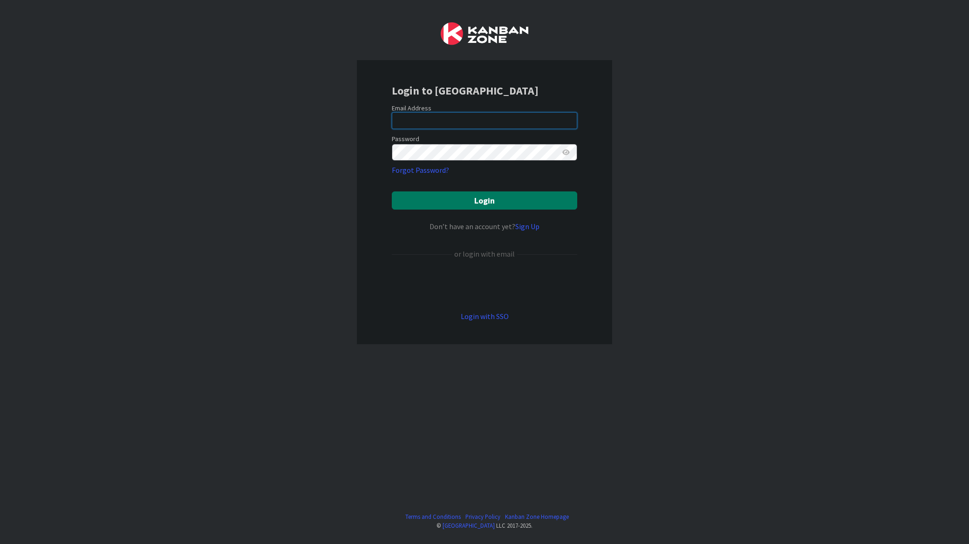
type input "[EMAIL_ADDRESS][PERSON_NAME][DOMAIN_NAME]"
click at [449, 194] on button "Login" at bounding box center [484, 201] width 185 height 18
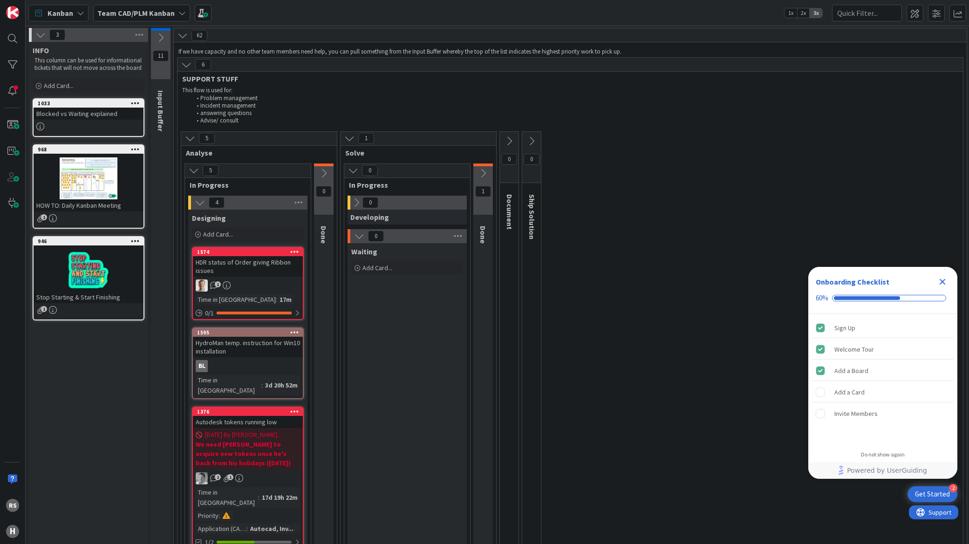
click at [939, 283] on icon "Close Checklist" at bounding box center [942, 281] width 11 height 11
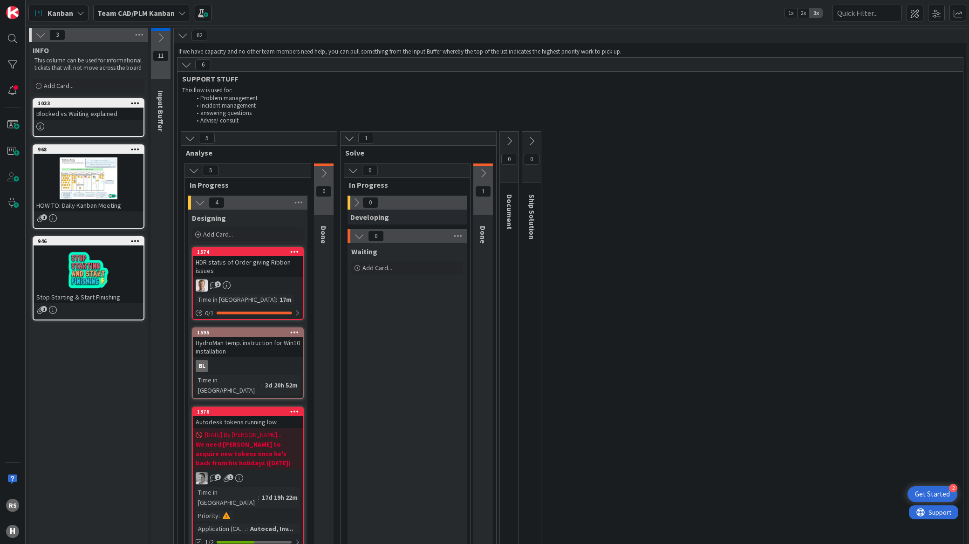
click at [159, 41] on icon at bounding box center [161, 38] width 10 height 10
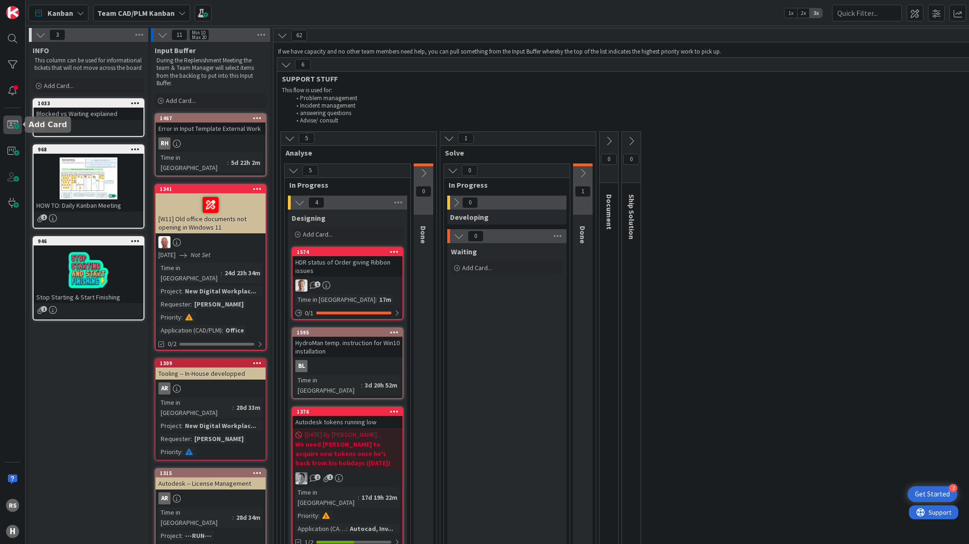
click at [11, 129] on span at bounding box center [12, 125] width 19 height 19
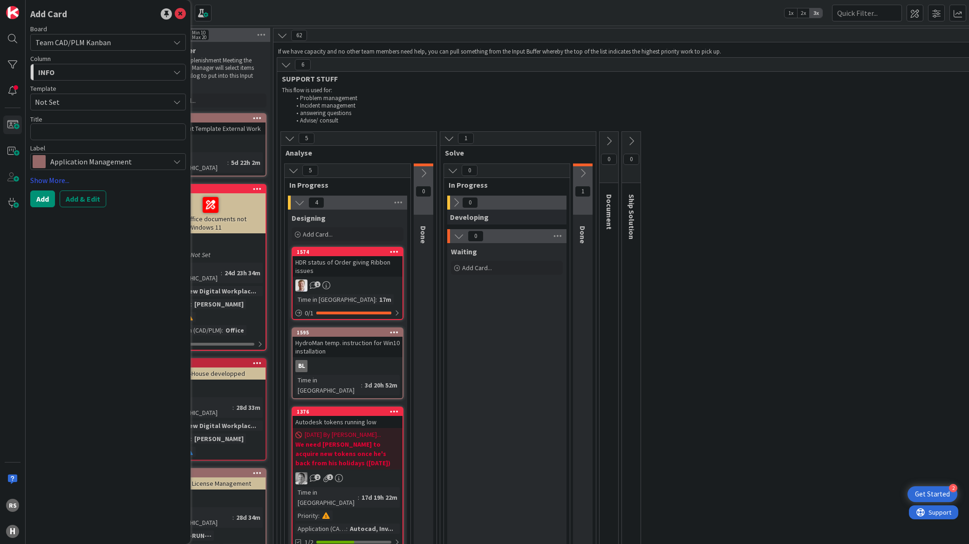
click at [96, 72] on div "INFO" at bounding box center [103, 72] width 134 height 15
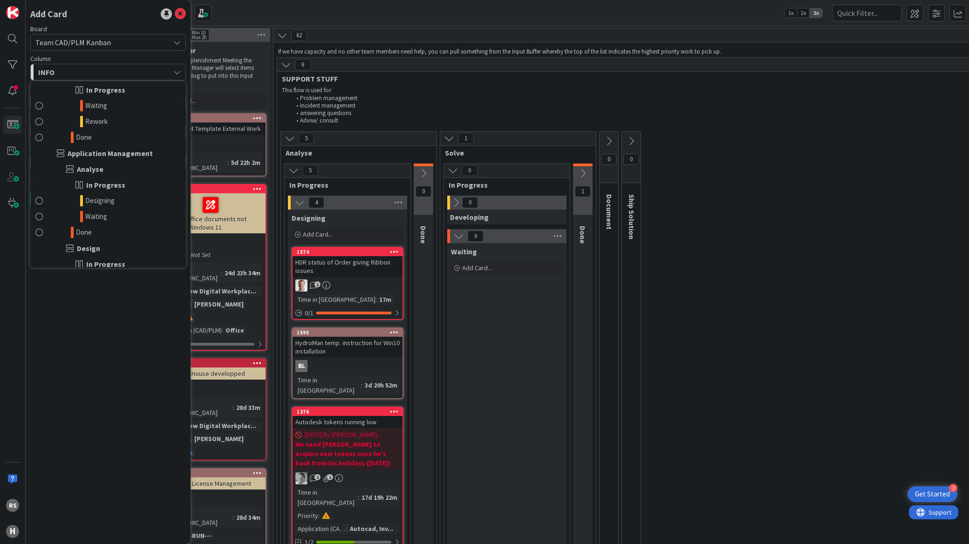
scroll to position [362, 0]
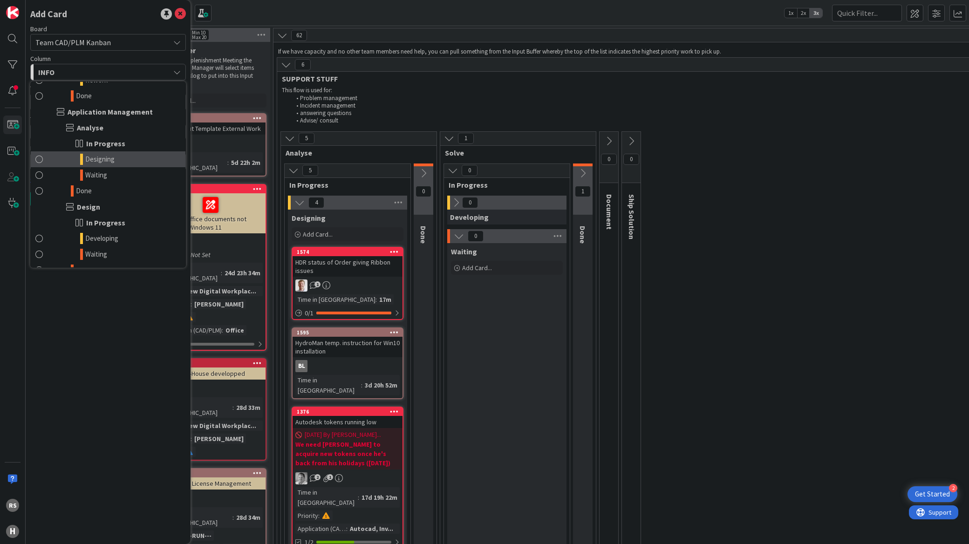
click at [45, 158] on link "Designing" at bounding box center [108, 159] width 155 height 16
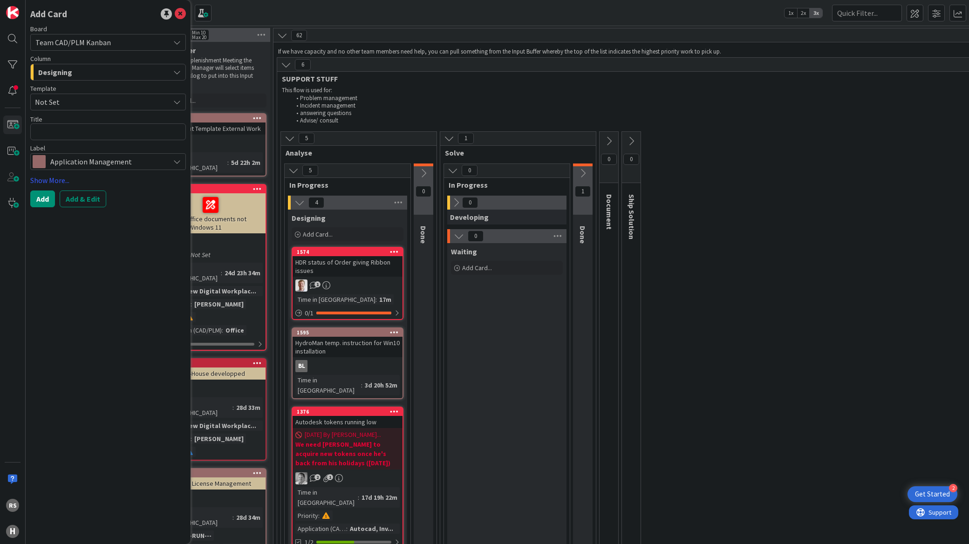
click at [82, 100] on span "Not Set" at bounding box center [99, 102] width 128 height 12
click at [84, 130] on textarea at bounding box center [108, 131] width 156 height 17
click at [61, 132] on textarea at bounding box center [108, 131] width 156 height 17
paste textarea "E-Plan Package W11"
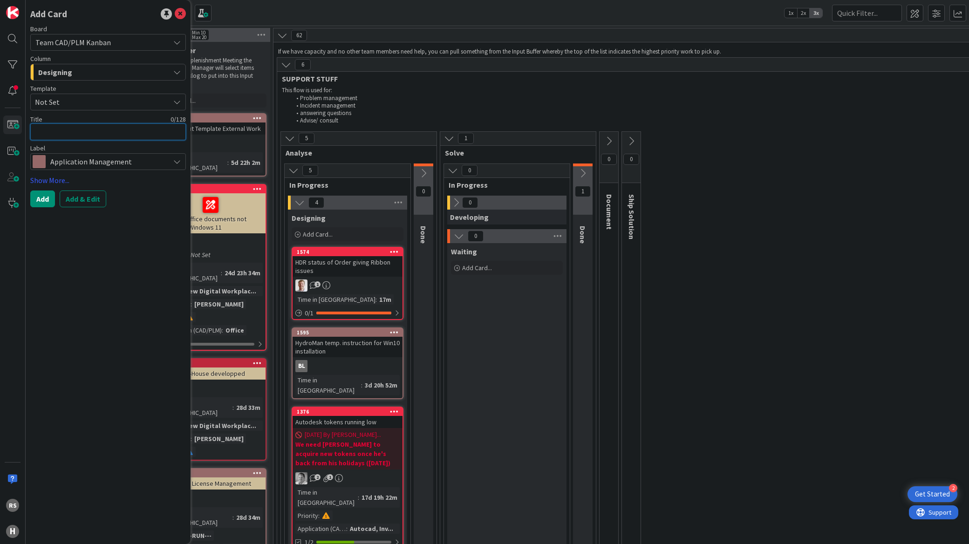
type textarea "x"
type textarea "E-Plan Package W11"
click at [40, 198] on button "Add" at bounding box center [42, 199] width 25 height 17
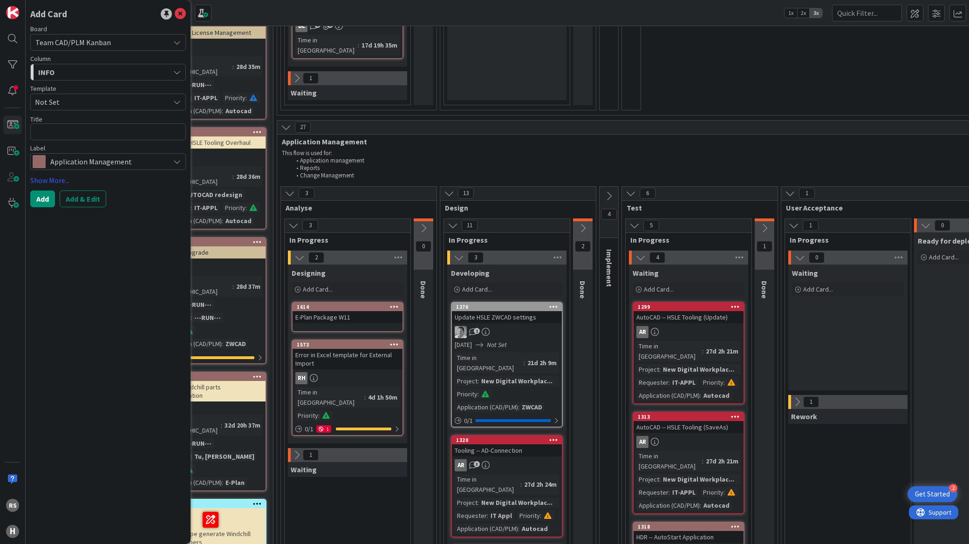
scroll to position [569, 0]
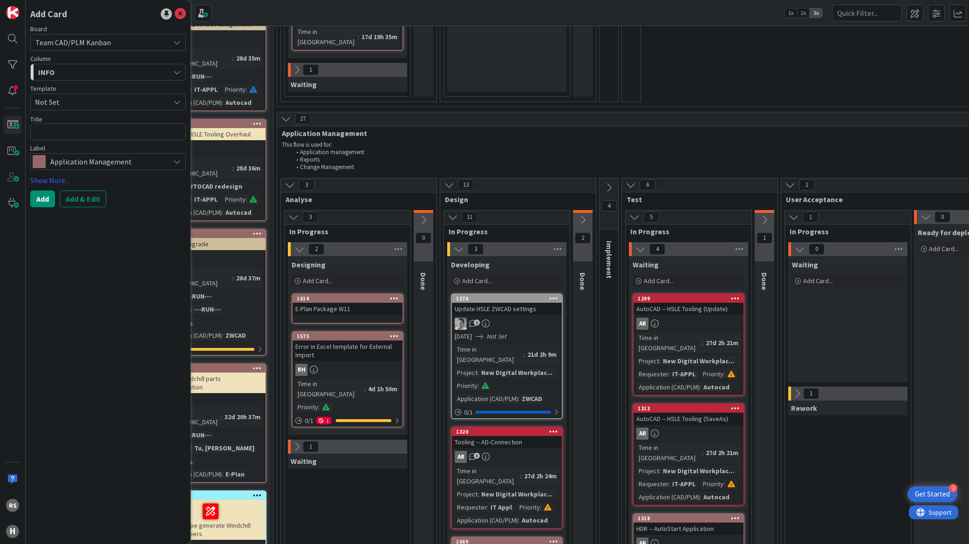
click at [338, 303] on div "E-Plan Package W11" at bounding box center [348, 309] width 110 height 12
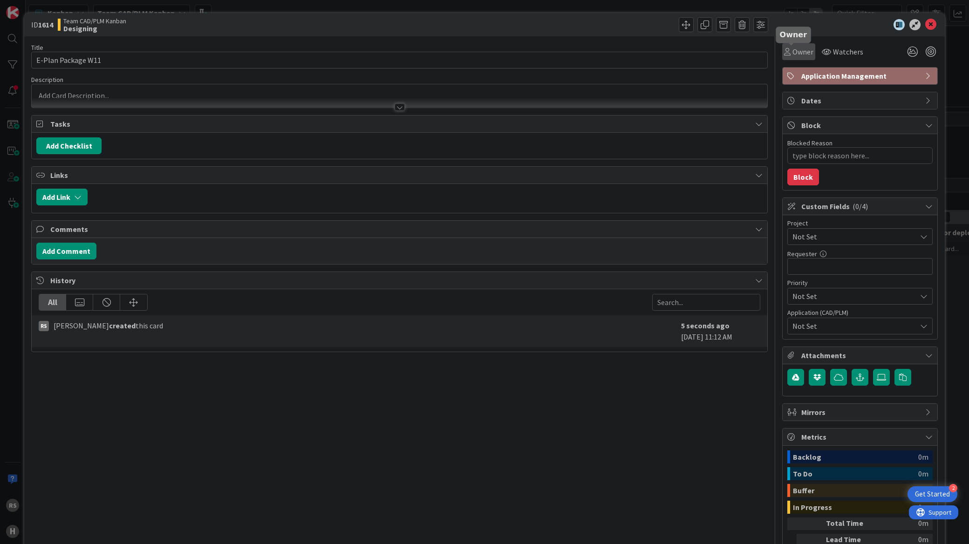
click at [794, 51] on span "Owner" at bounding box center [803, 51] width 21 height 11
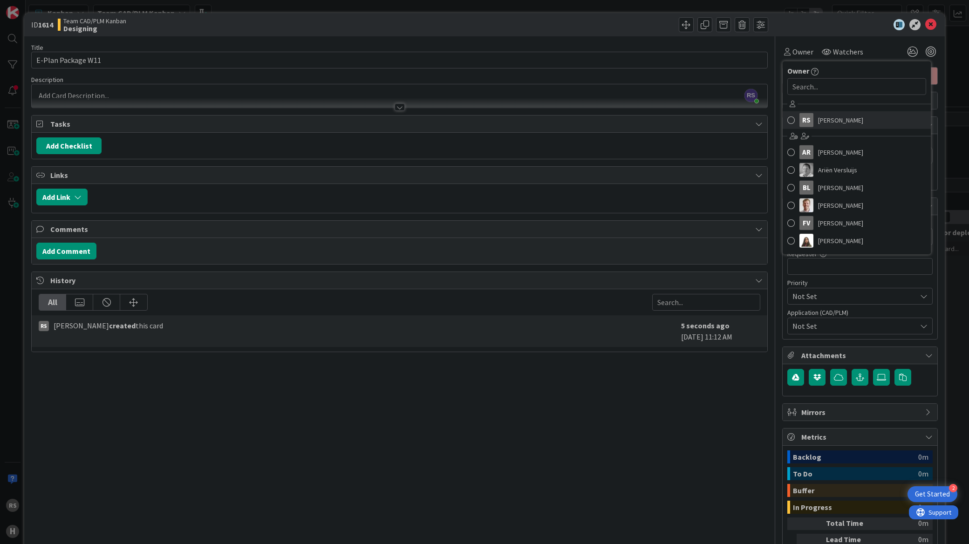
click at [788, 122] on span at bounding box center [791, 120] width 7 height 14
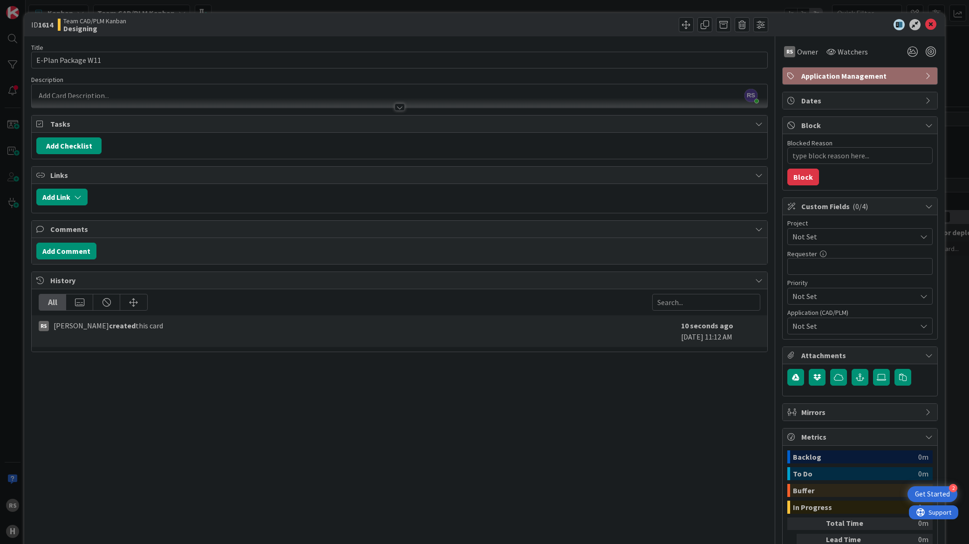
click at [230, 105] on div at bounding box center [400, 103] width 736 height 10
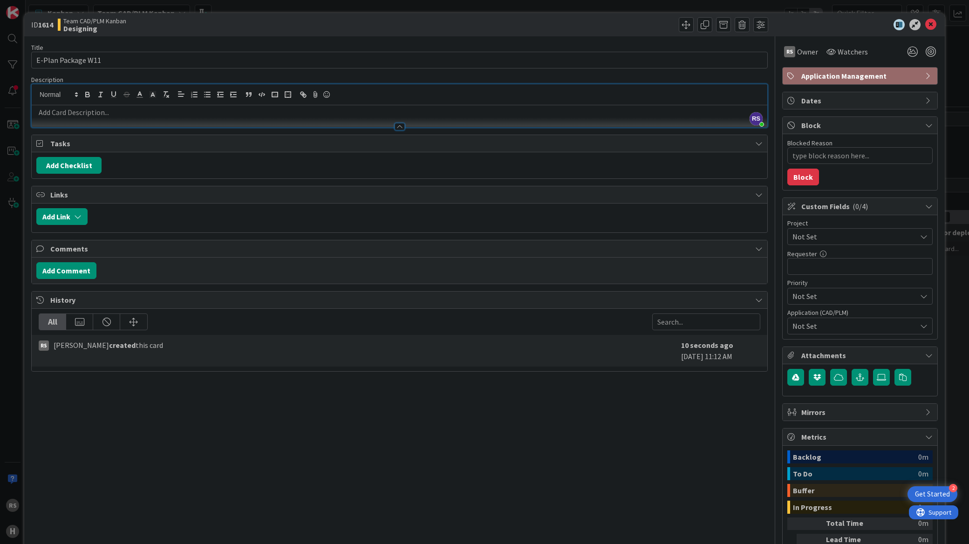
click at [81, 112] on p at bounding box center [399, 112] width 726 height 11
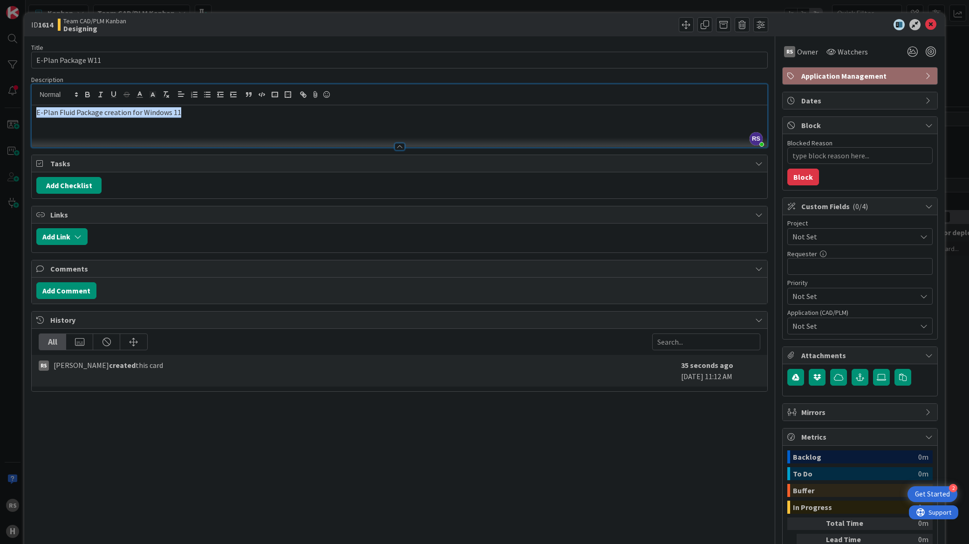
drag, startPoint x: 194, startPoint y: 123, endPoint x: 123, endPoint y: 104, distance: 73.8
click at [21, 108] on div "ID 1614 Team CAD/PLM Kanban Designing Title 18 / 128 E-Plan Package W11 Descrip…" at bounding box center [484, 272] width 969 height 544
click at [75, 98] on icon at bounding box center [76, 94] width 8 height 8
click at [57, 123] on span at bounding box center [58, 123] width 37 height 14
click at [252, 117] on p "E-Plan Fluid Package creation for Windows 11" at bounding box center [399, 112] width 726 height 11
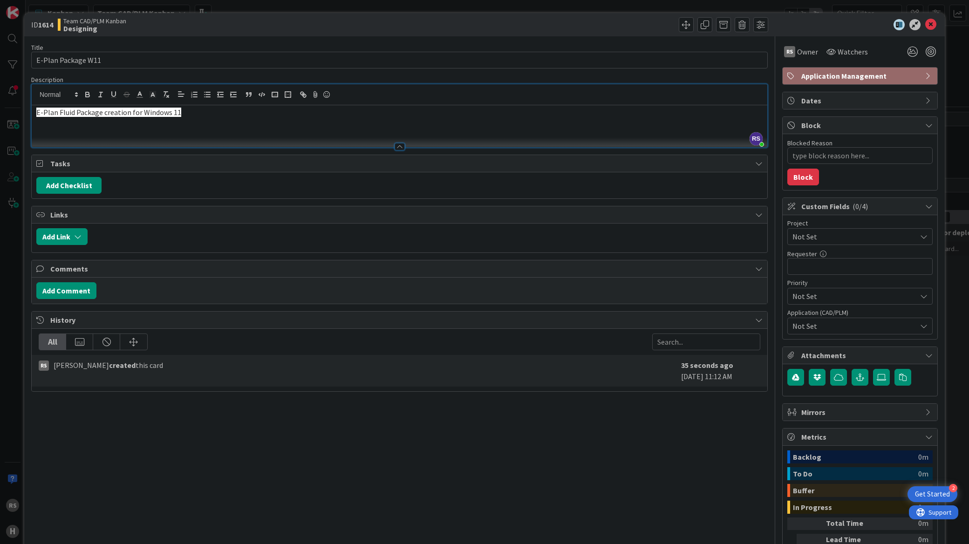
click at [185, 112] on p "E-Plan Fluid Package creation for Windows 11" at bounding box center [399, 112] width 726 height 11
drag, startPoint x: 185, startPoint y: 112, endPoint x: 30, endPoint y: 112, distance: 155.2
click at [31, 112] on div "RS [PERSON_NAME] just joined E-Plan Fluid Package creation for Windows 11" at bounding box center [399, 116] width 737 height 64
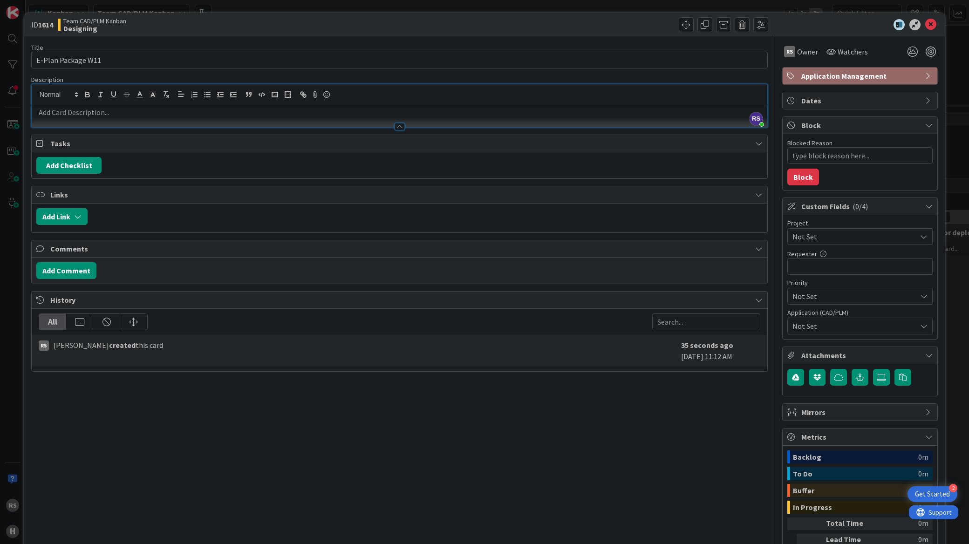
type textarea "x"
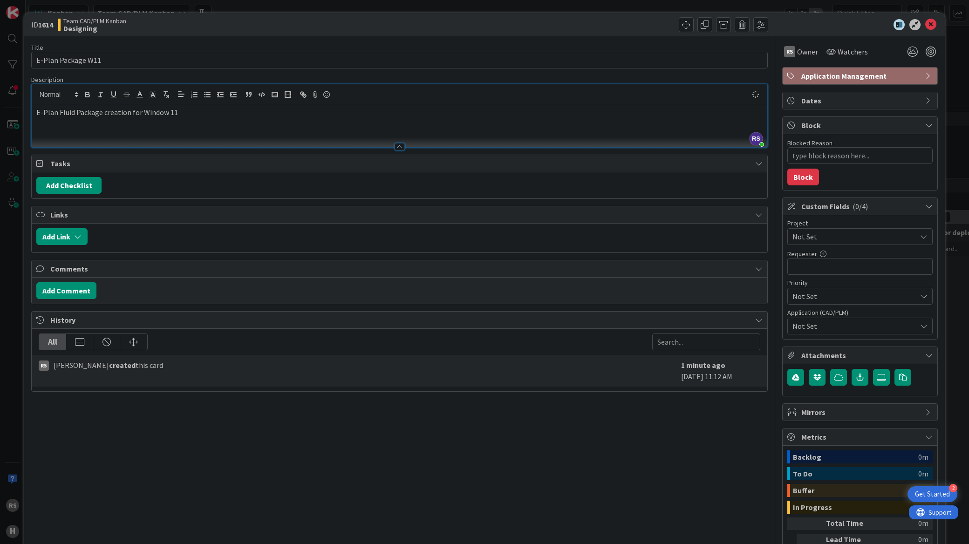
type textarea "x"
click at [59, 292] on button "Add Comment" at bounding box center [66, 290] width 60 height 17
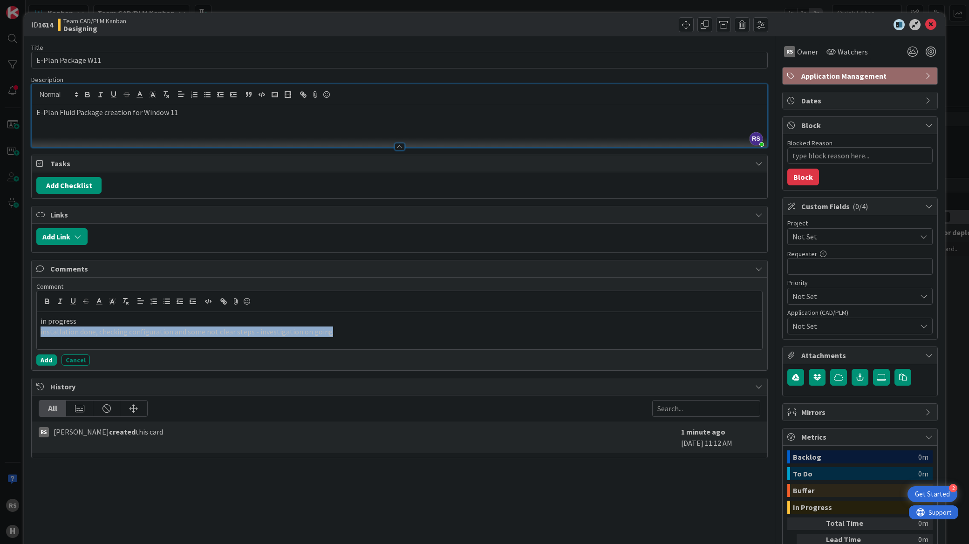
drag, startPoint x: 318, startPoint y: 333, endPoint x: 40, endPoint y: 333, distance: 278.7
click at [40, 333] on div "in progress installation done, checking configuration and some not clear steps …" at bounding box center [400, 330] width 726 height 37
copy p "installation done, checking configuration and some not clear steps - investigat…"
click at [412, 342] on div "in progress installation done, checking configuration and some not clear steps …" at bounding box center [400, 330] width 726 height 37
click at [826, 57] on div "Watchers" at bounding box center [847, 51] width 47 height 17
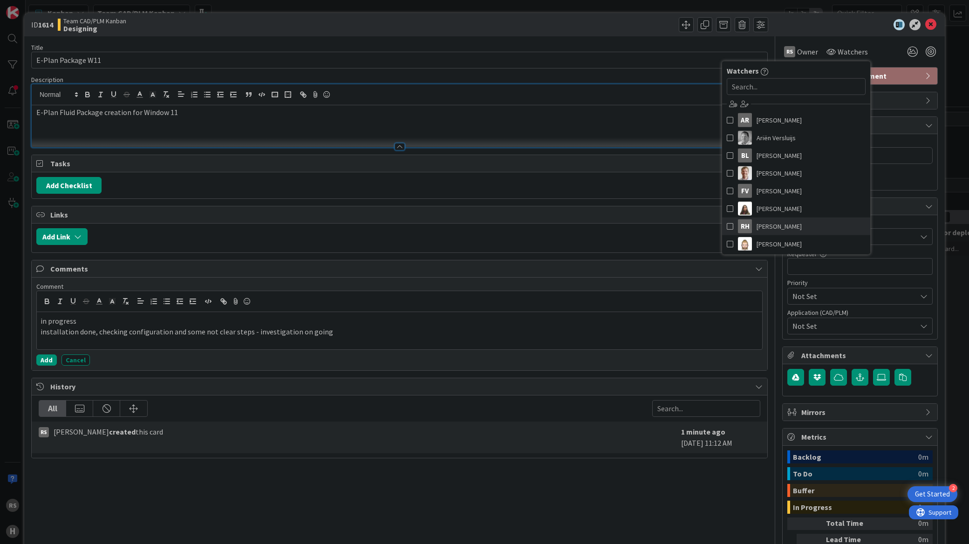
drag, startPoint x: 723, startPoint y: 226, endPoint x: 717, endPoint y: 235, distance: 11.1
click at [727, 226] on span at bounding box center [730, 226] width 7 height 14
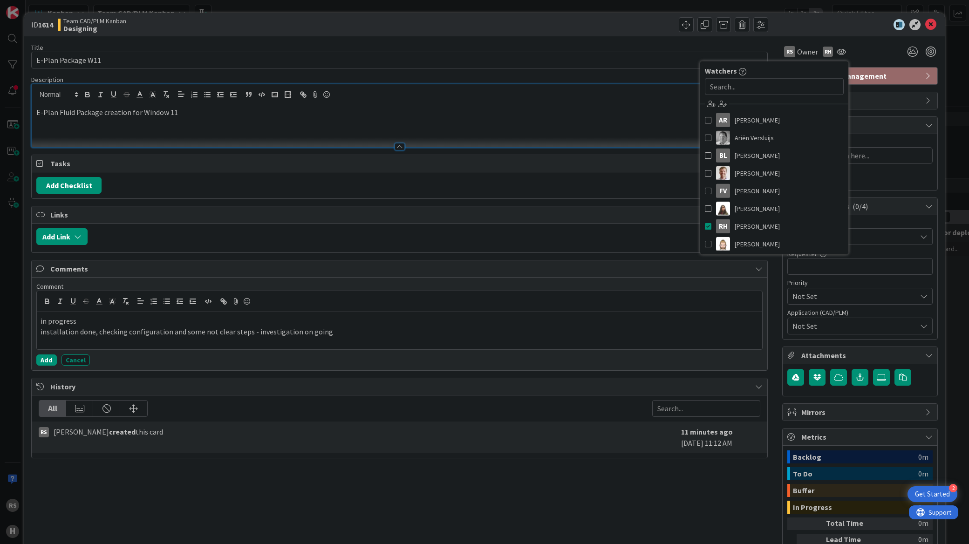
click at [544, 439] on div "RS [PERSON_NAME] created this card" at bounding box center [358, 437] width 638 height 22
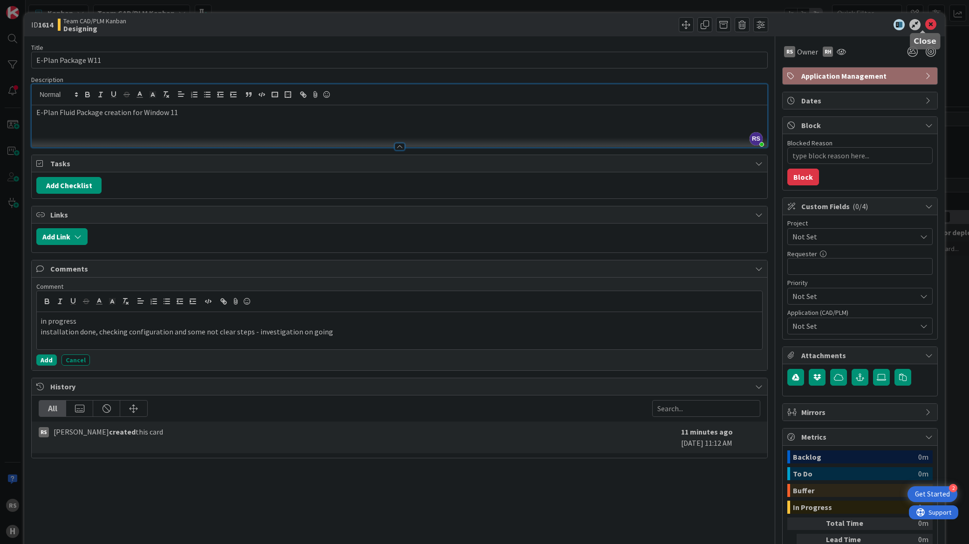
click at [929, 25] on icon at bounding box center [930, 24] width 11 height 11
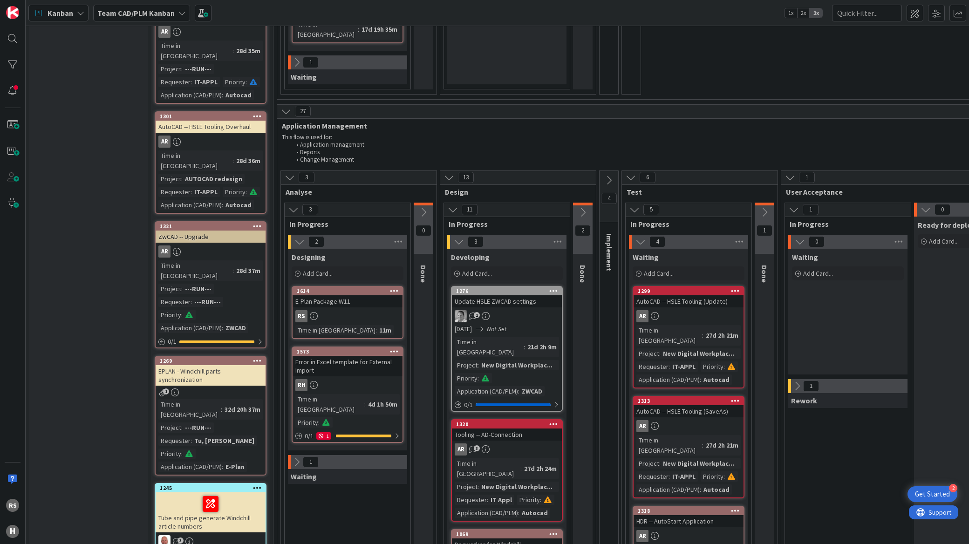
scroll to position [569, 0]
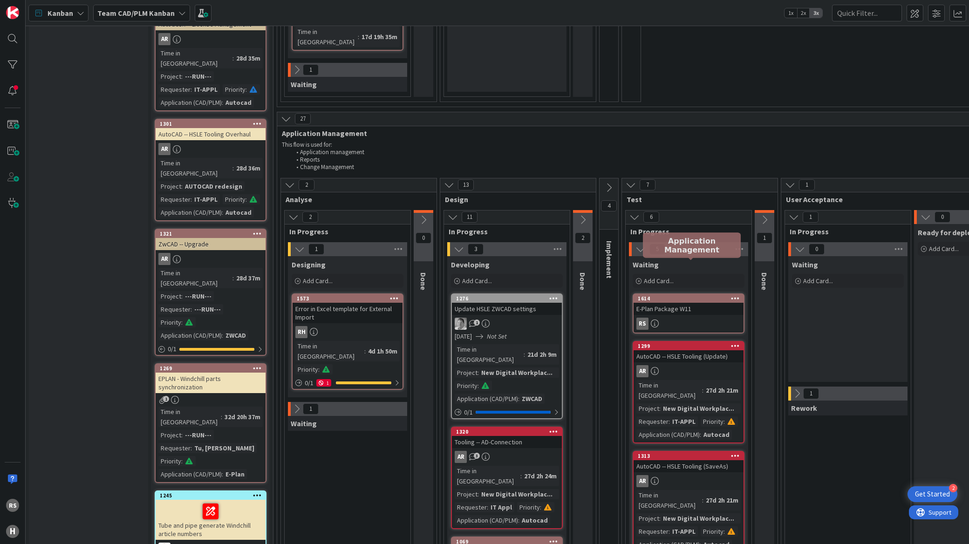
click at [667, 303] on div "E-Plan Package W11" at bounding box center [689, 309] width 110 height 12
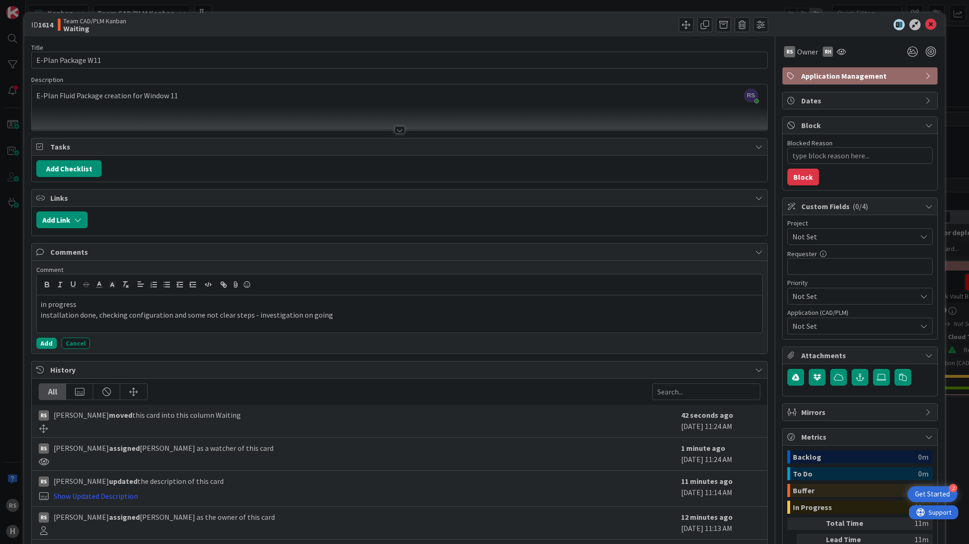
type textarea "x"
